Goal: Task Accomplishment & Management: Manage account settings

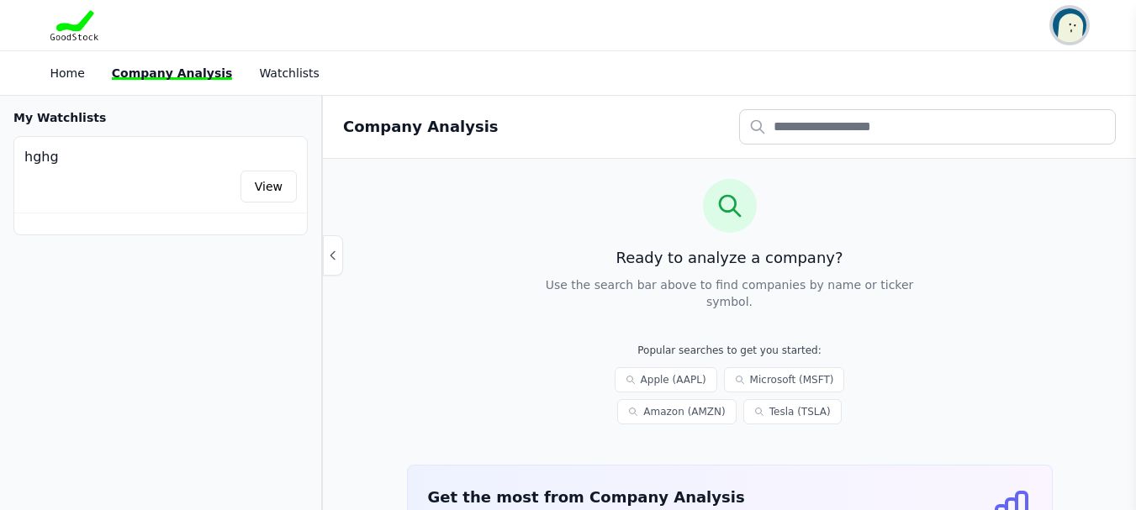
click at [1065, 33] on img "button" at bounding box center [1070, 25] width 34 height 34
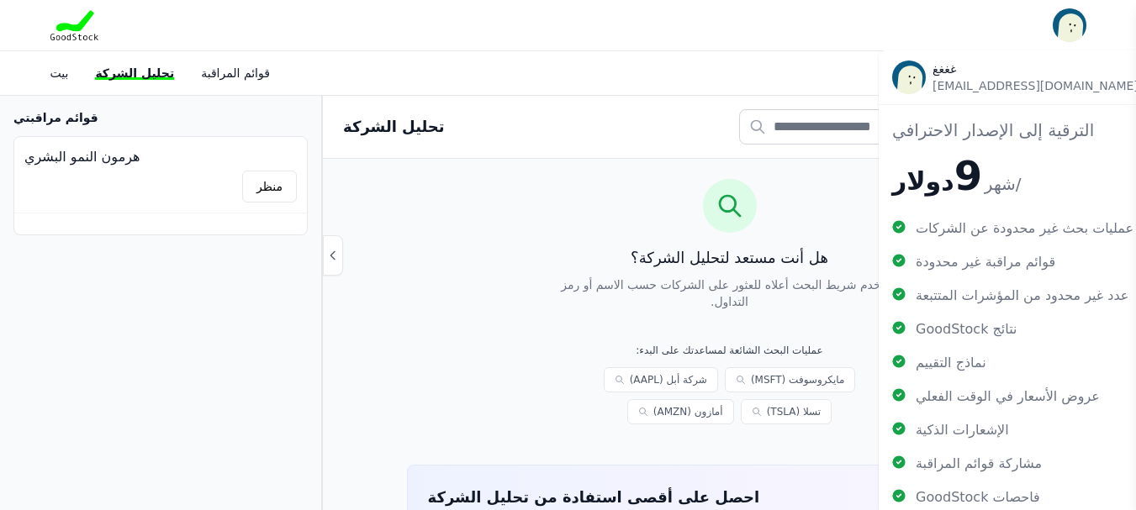
click at [439, 161] on div "هل أنت مستعد لتحليل الشركة؟ استخدم شريط البحث أعلاه للعثور على الشركات حسب الاس…" at bounding box center [729, 459] width 813 height 600
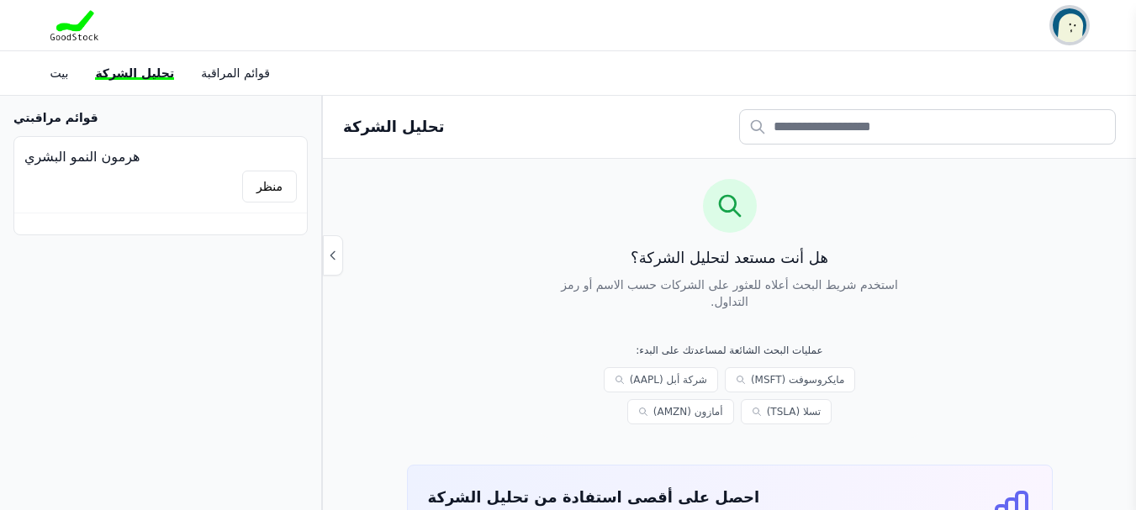
click at [1058, 35] on img "button" at bounding box center [1070, 25] width 34 height 34
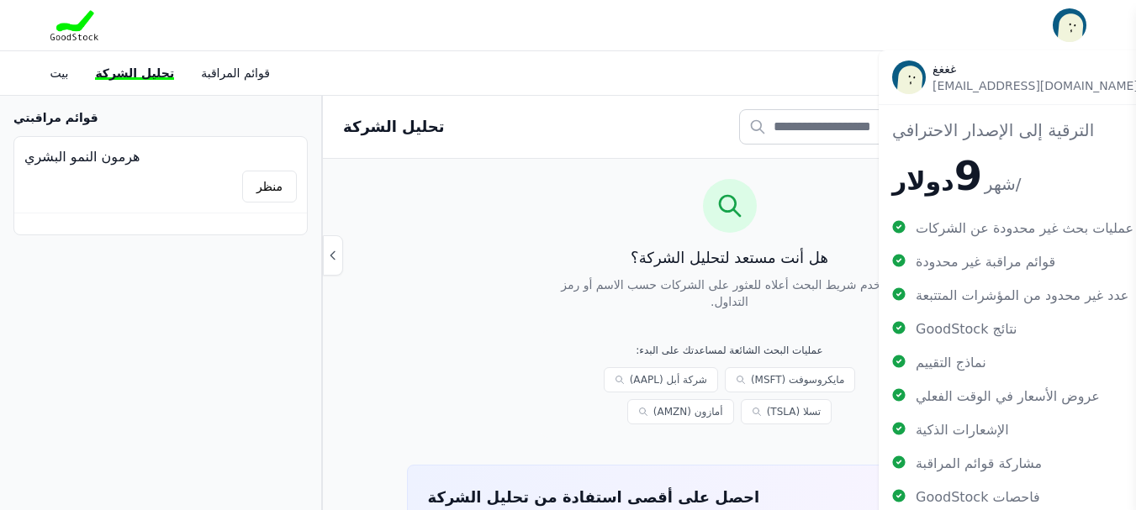
click at [964, 90] on font "[EMAIL_ADDRESS][DOMAIN_NAME]" at bounding box center [1036, 85] width 206 height 13
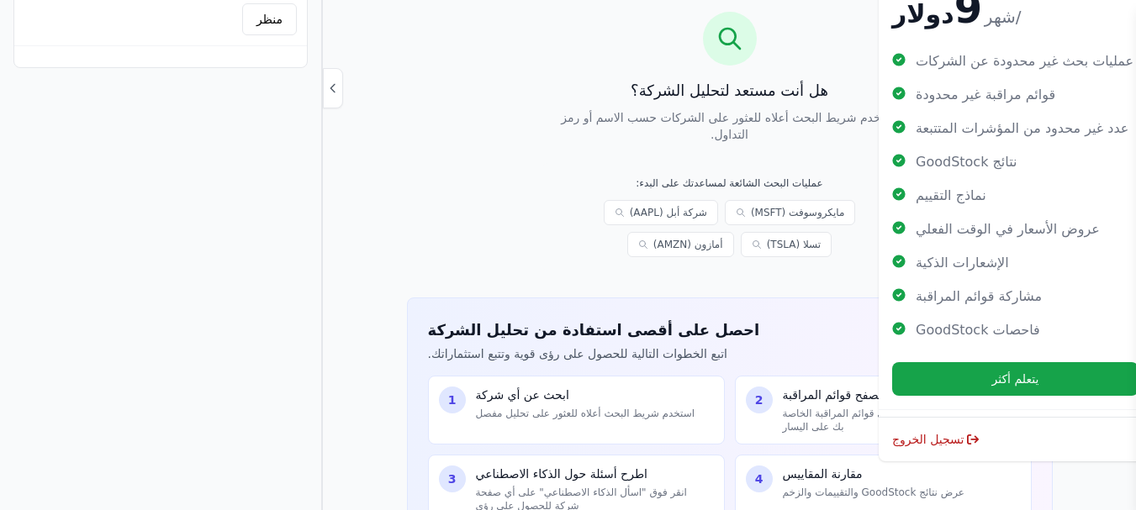
scroll to position [168, 0]
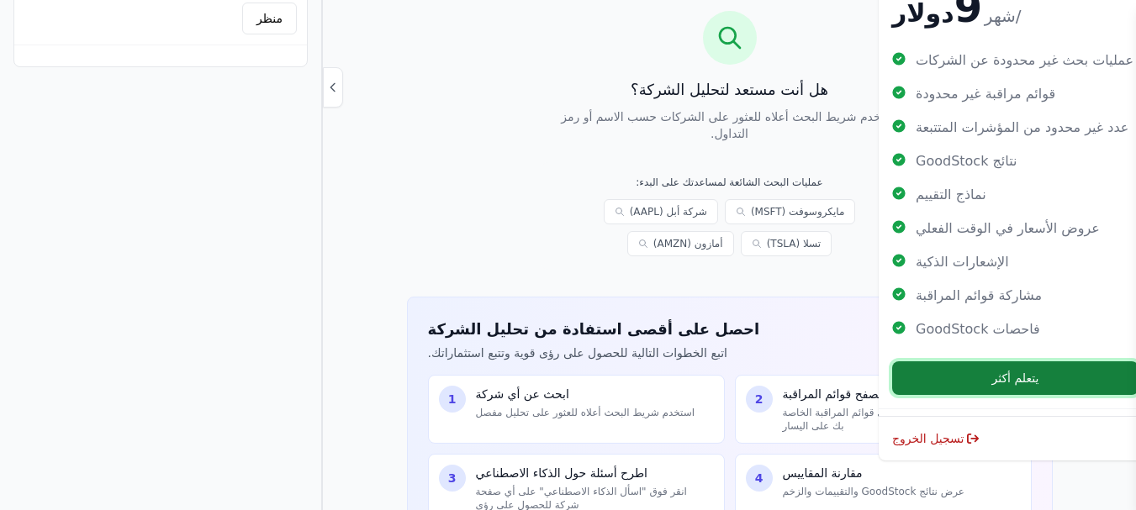
click at [981, 377] on button "يتعلم أكثر" at bounding box center [1015, 379] width 246 height 34
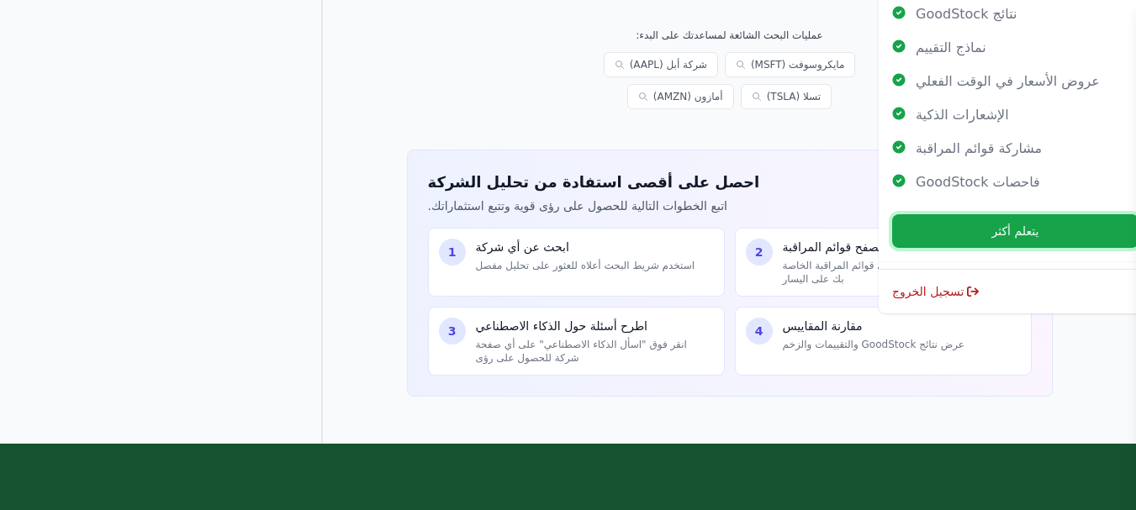
scroll to position [505, 0]
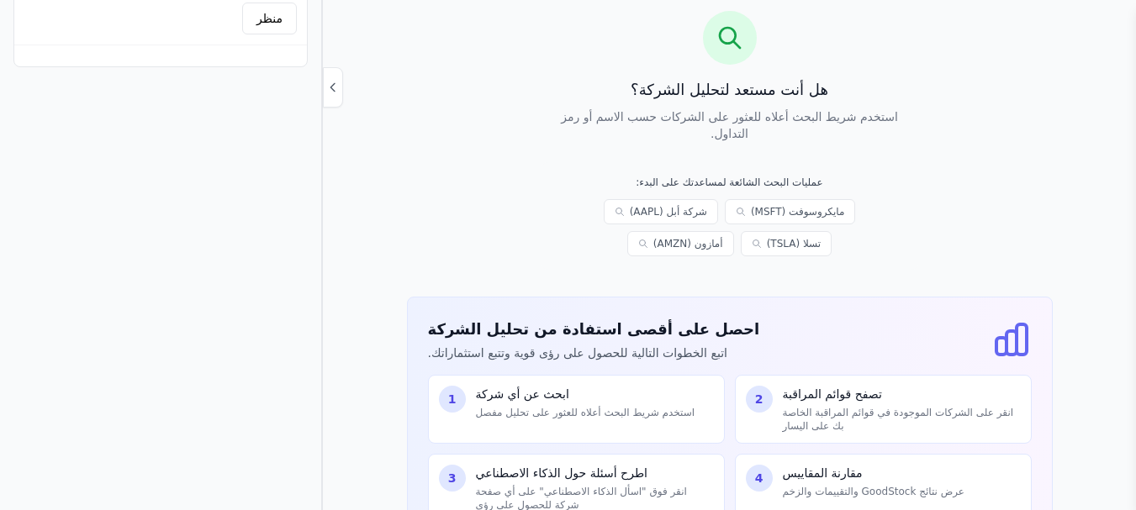
scroll to position [420, 0]
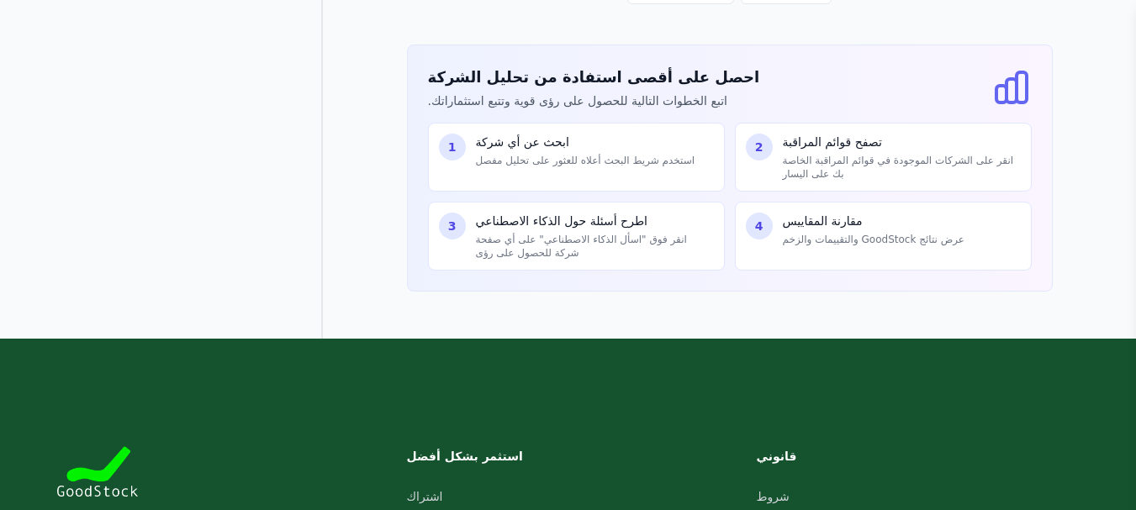
click at [600, 234] on font "انقر فوق "اسأل الذكاء الاصطناعي" على أي صفحة شركة للحصول على رؤى" at bounding box center [581, 246] width 211 height 25
click at [568, 134] on p "ابحث عن أي شركة" at bounding box center [585, 142] width 219 height 17
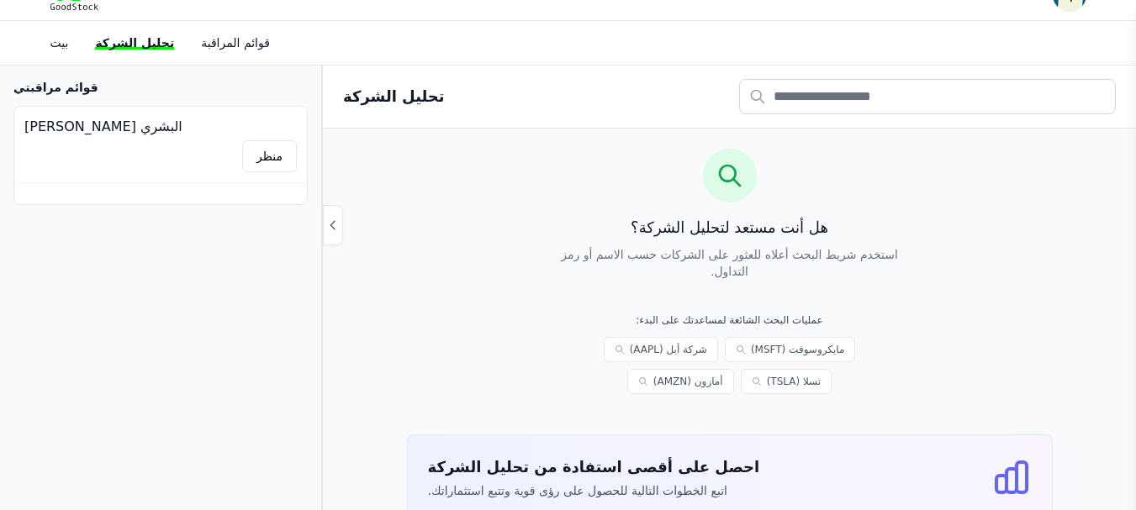
scroll to position [0, 0]
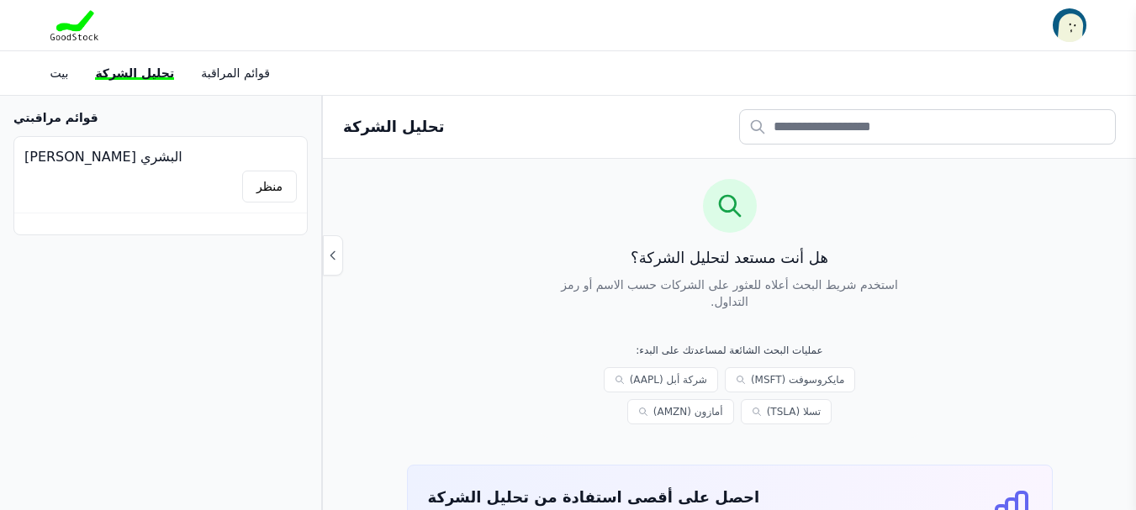
click at [93, 73] on ul "بيت تحليل الشركة قوائم المراقبة" at bounding box center [159, 73] width 219 height 17
click at [74, 73] on ul "بيت تحليل الشركة قوائم المراقبة" at bounding box center [159, 73] width 219 height 17
click at [56, 74] on font "بيت" at bounding box center [59, 72] width 19 height 13
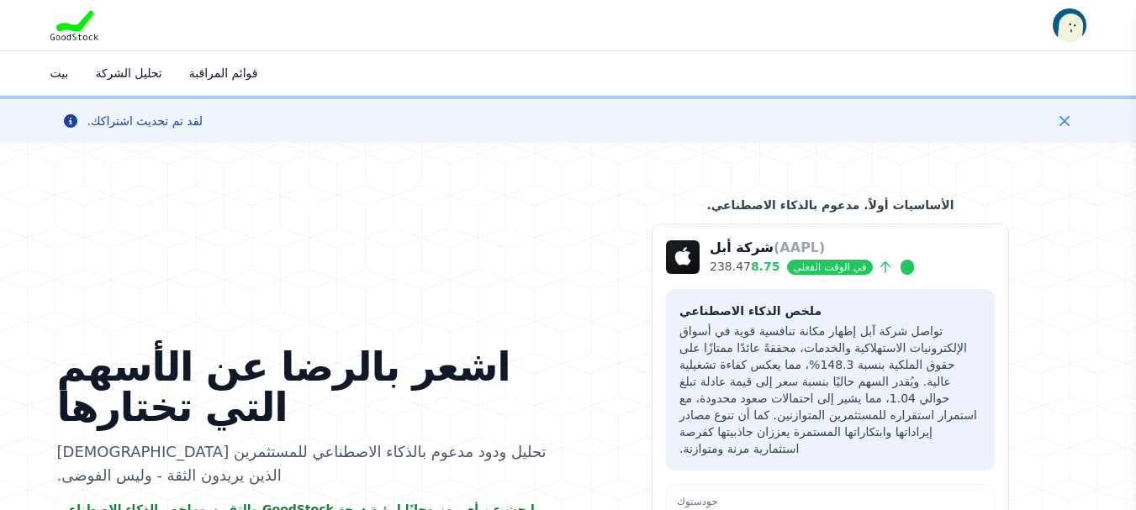
click at [1087, 32] on div "فتح قائمة المستخدم غغغغ [EMAIL_ADDRESS][DOMAIN_NAME] الترقية إلى الإصدار الاحتر…" at bounding box center [568, 25] width 1076 height 50
click at [1079, 29] on img "button" at bounding box center [1070, 25] width 34 height 34
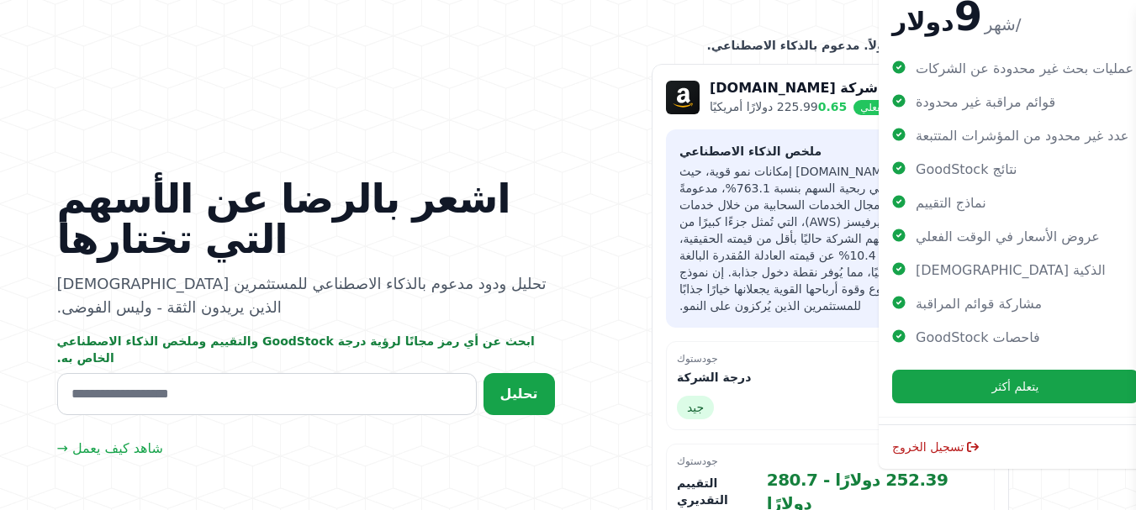
scroll to position [76, 0]
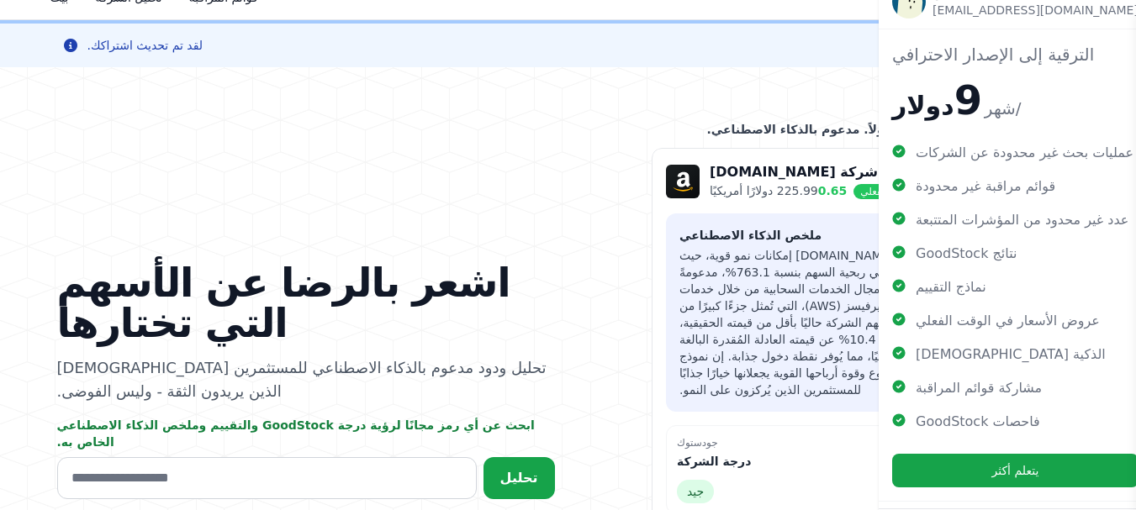
click at [895, 158] on icon at bounding box center [898, 151] width 13 height 13
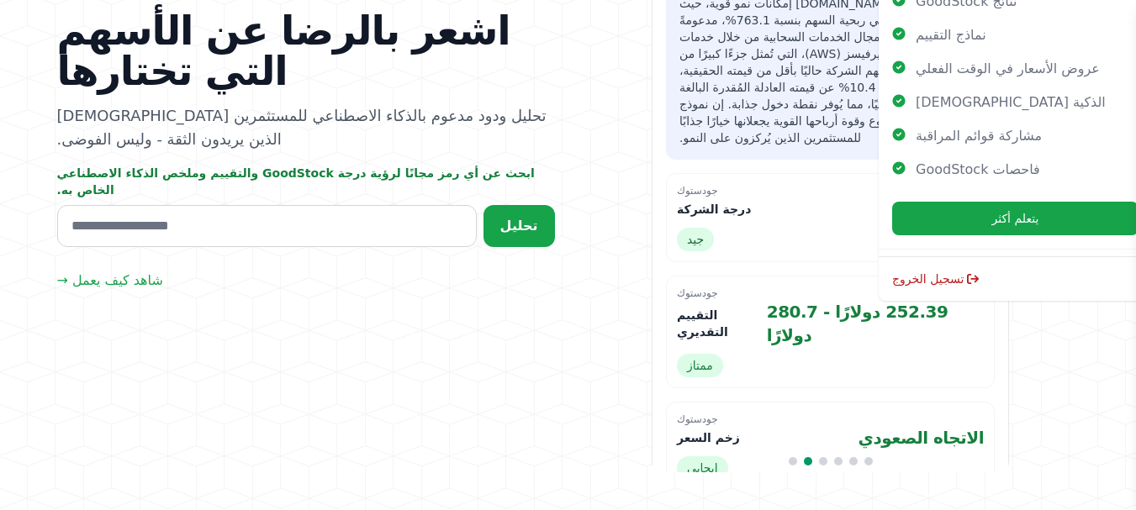
scroll to position [0, 0]
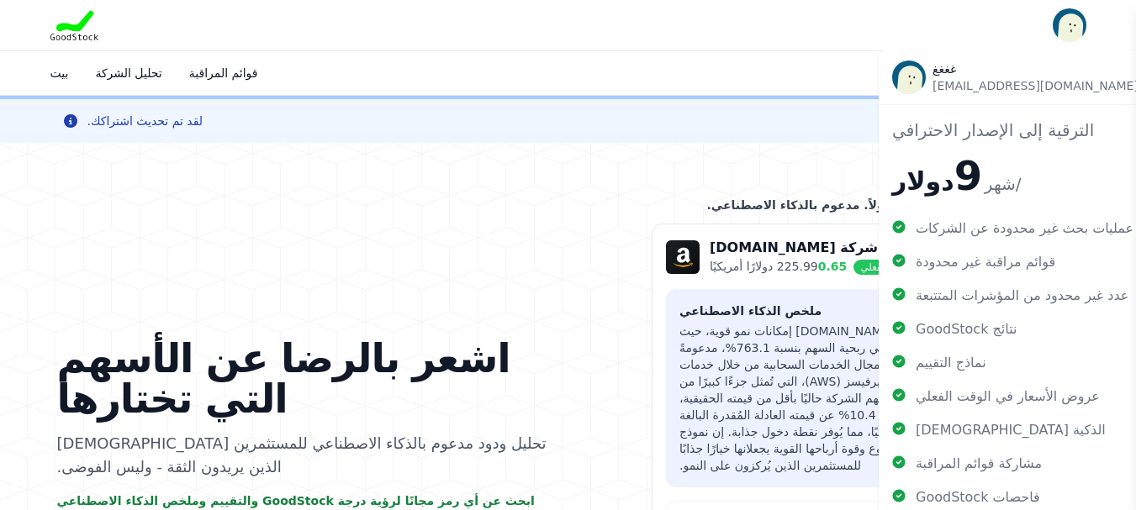
click at [976, 120] on font "الترقية إلى الإصدار الاحترافي" at bounding box center [993, 130] width 202 height 20
click at [984, 75] on span "غغغغ" at bounding box center [1036, 69] width 206 height 17
click at [931, 72] on div "غغغغ [EMAIL_ADDRESS][DOMAIN_NAME]" at bounding box center [1015, 77] width 273 height 54
drag, startPoint x: 931, startPoint y: 72, endPoint x: 906, endPoint y: 73, distance: 25.2
click at [929, 72] on div "غغغغ [EMAIL_ADDRESS][DOMAIN_NAME]" at bounding box center [1015, 77] width 273 height 54
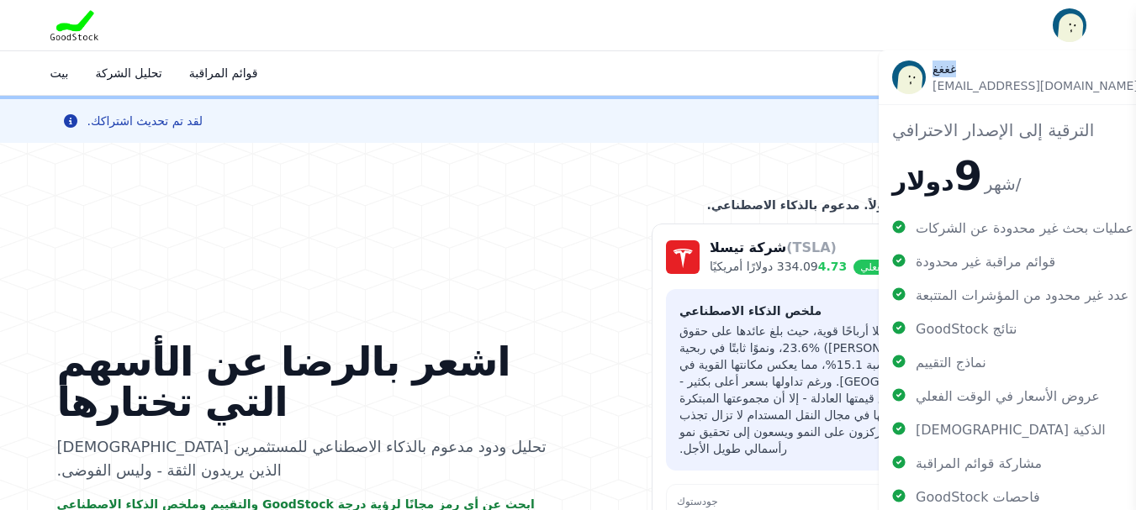
click at [906, 73] on img at bounding box center [909, 78] width 34 height 34
